Goal: Navigation & Orientation: Find specific page/section

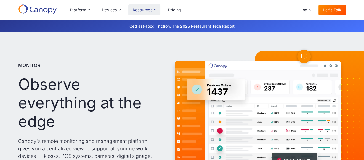
click at [160, 13] on div "Resources" at bounding box center [144, 9] width 32 height 11
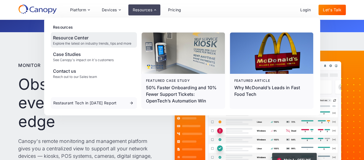
click at [104, 41] on div "Resource Center" at bounding box center [92, 37] width 78 height 7
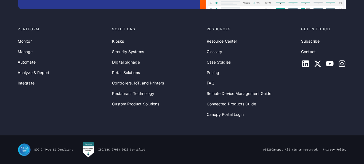
scroll to position [6440, 0]
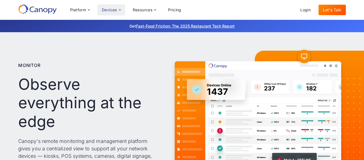
click at [117, 11] on div "Devices" at bounding box center [109, 10] width 15 height 4
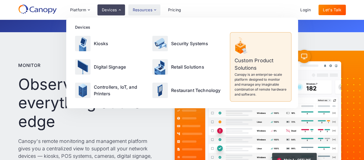
click at [160, 14] on div "Resources" at bounding box center [144, 9] width 32 height 11
